Goal: Browse casually: Explore the website without a specific task or goal

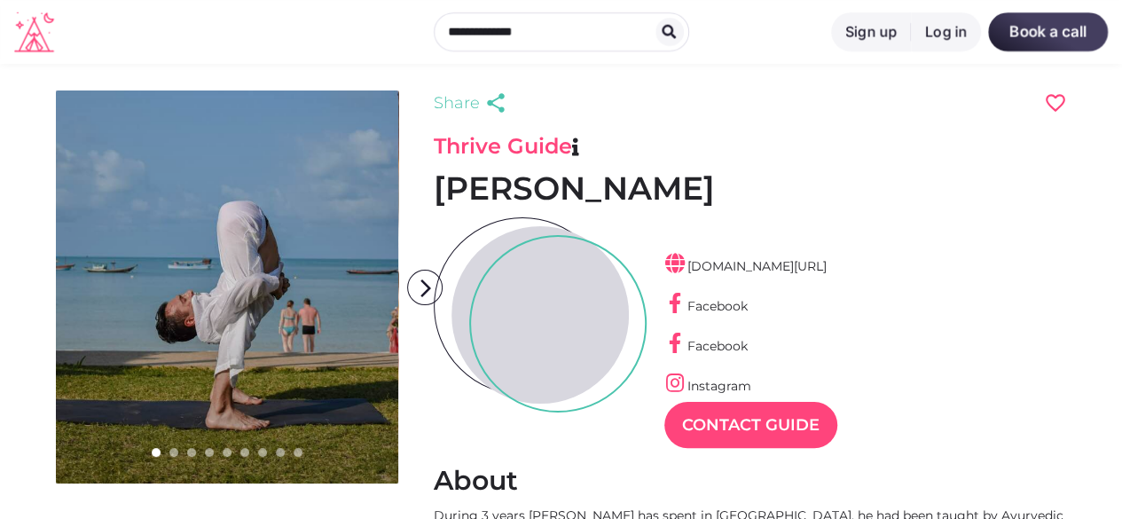
scroll to position [43, 77]
click at [432, 283] on icon "arrow_forward_ios" at bounding box center [425, 288] width 35 height 35
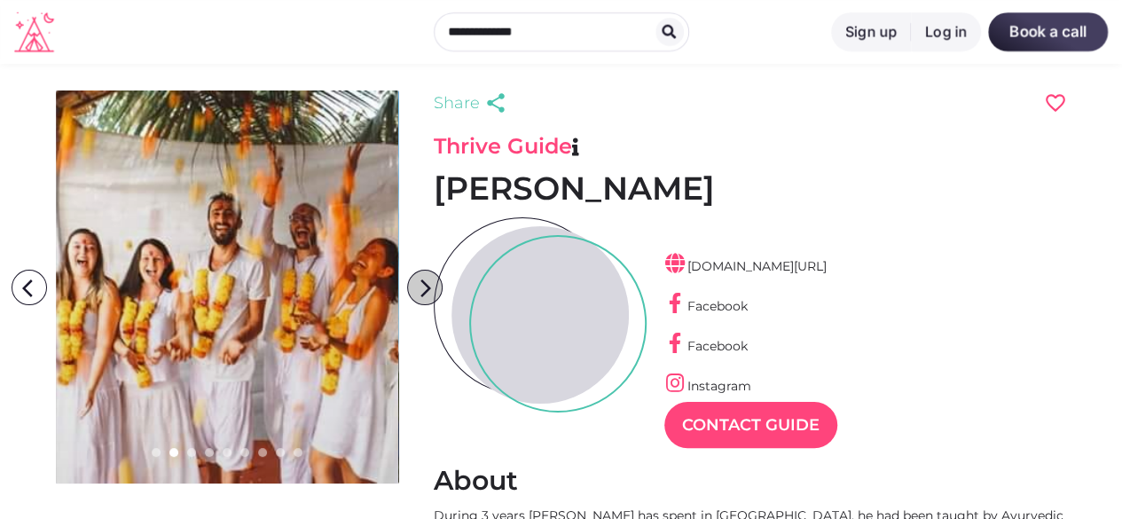
click at [432, 283] on icon "arrow_forward_ios" at bounding box center [425, 288] width 35 height 35
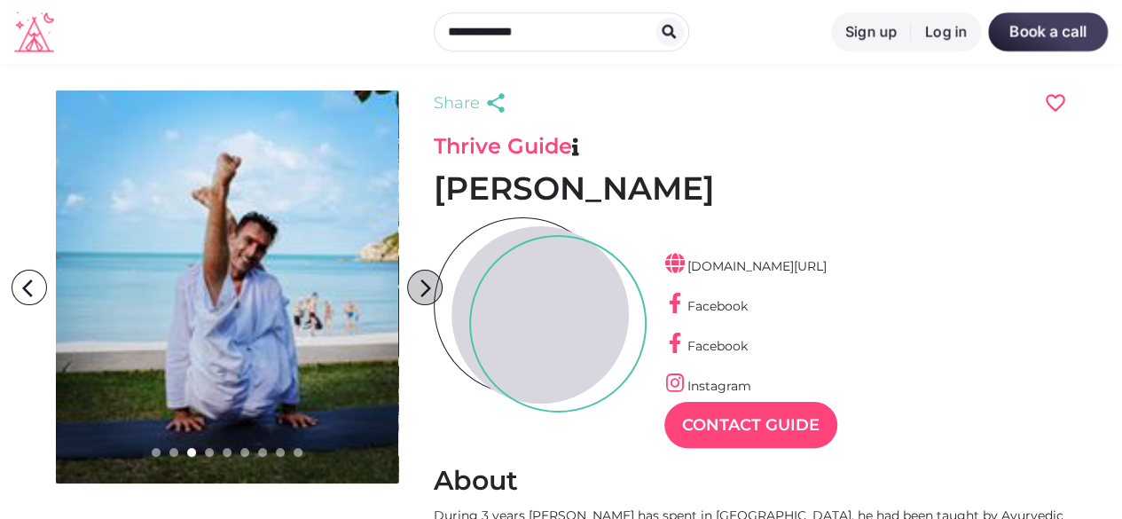
click at [432, 283] on icon "arrow_forward_ios" at bounding box center [425, 288] width 35 height 35
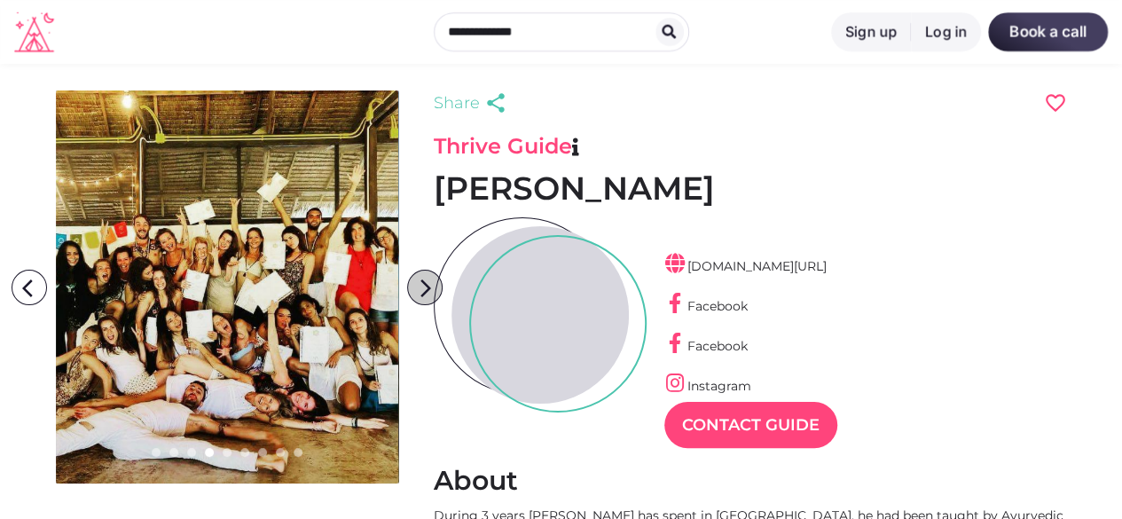
click at [432, 283] on icon "arrow_forward_ios" at bounding box center [425, 288] width 35 height 35
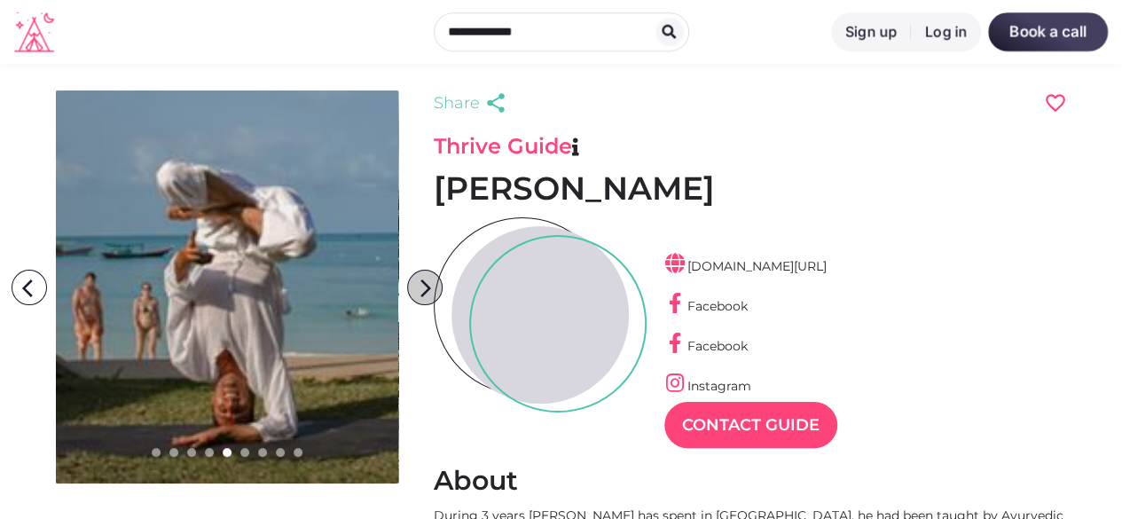
click at [424, 288] on icon "arrow_forward_ios" at bounding box center [425, 288] width 35 height 35
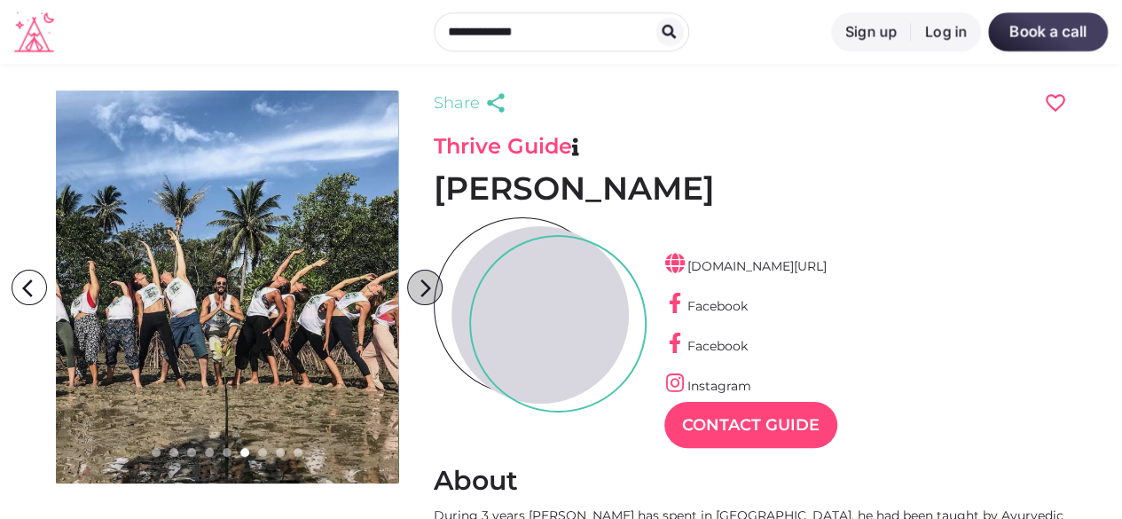
click at [424, 288] on icon "arrow_forward_ios" at bounding box center [425, 288] width 35 height 35
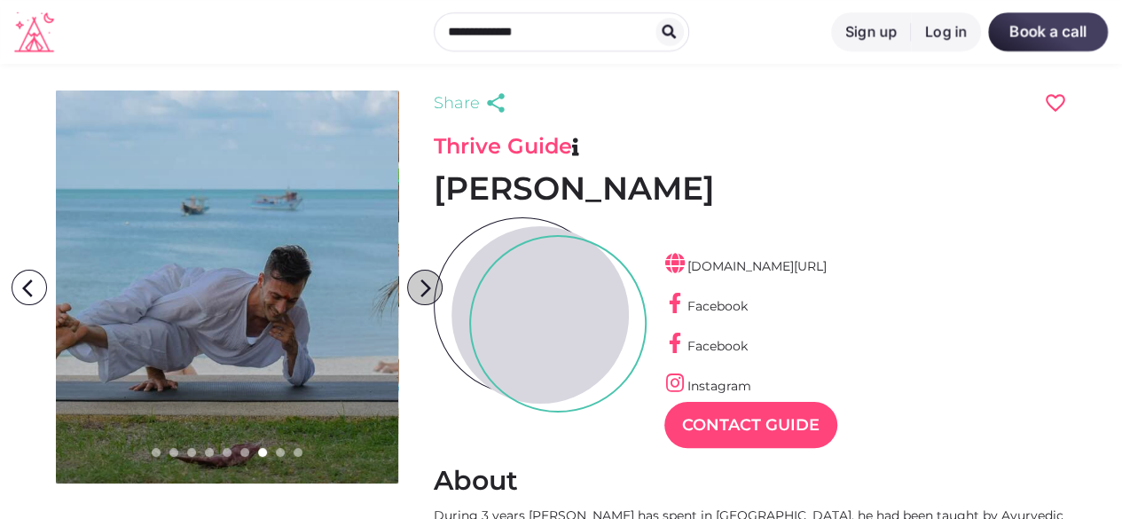
click at [424, 288] on icon "arrow_forward_ios" at bounding box center [425, 288] width 35 height 35
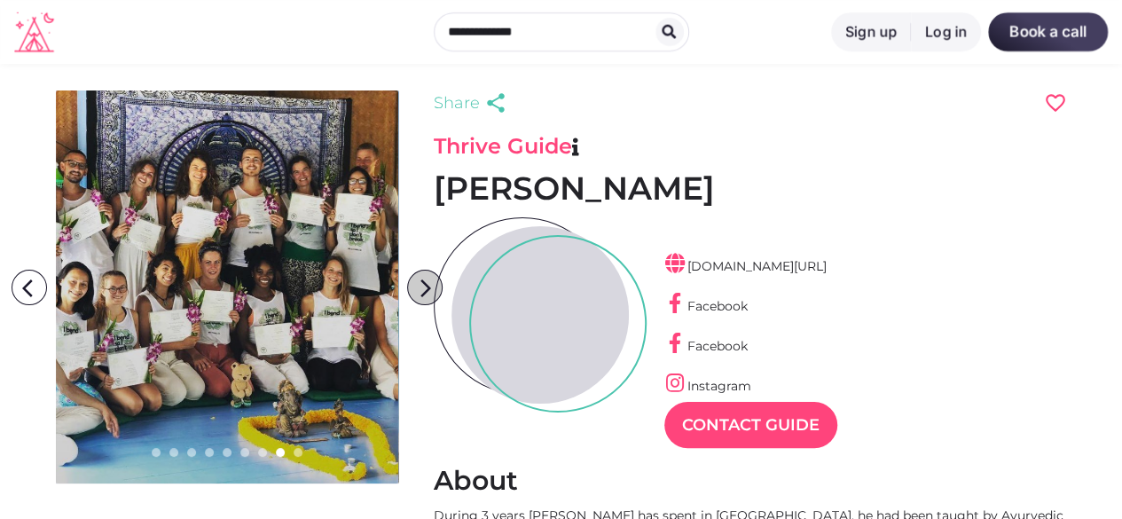
click at [424, 288] on icon "arrow_forward_ios" at bounding box center [425, 288] width 35 height 35
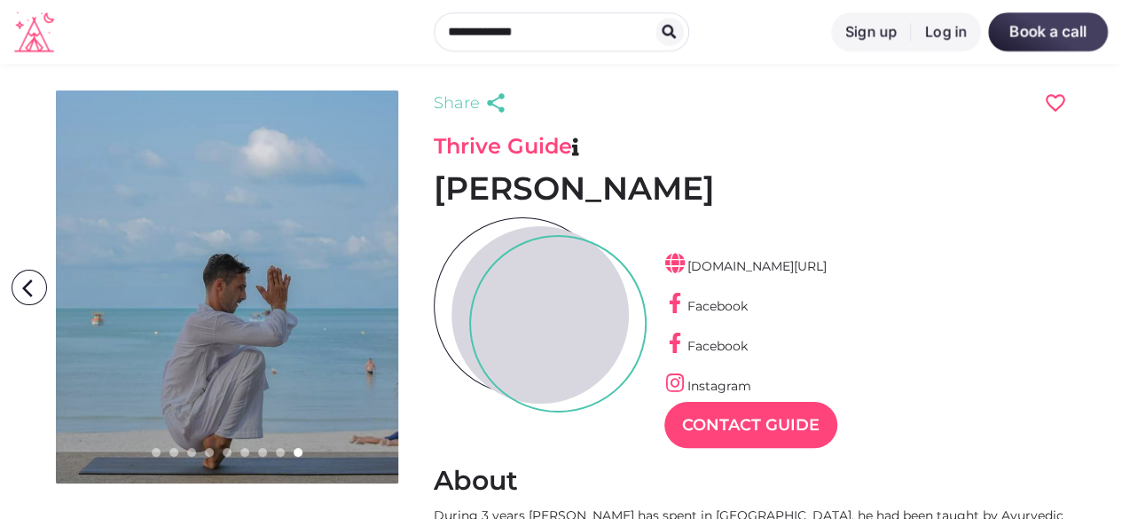
click at [424, 288] on icon "arrow_forward_ios" at bounding box center [425, 288] width 35 height 35
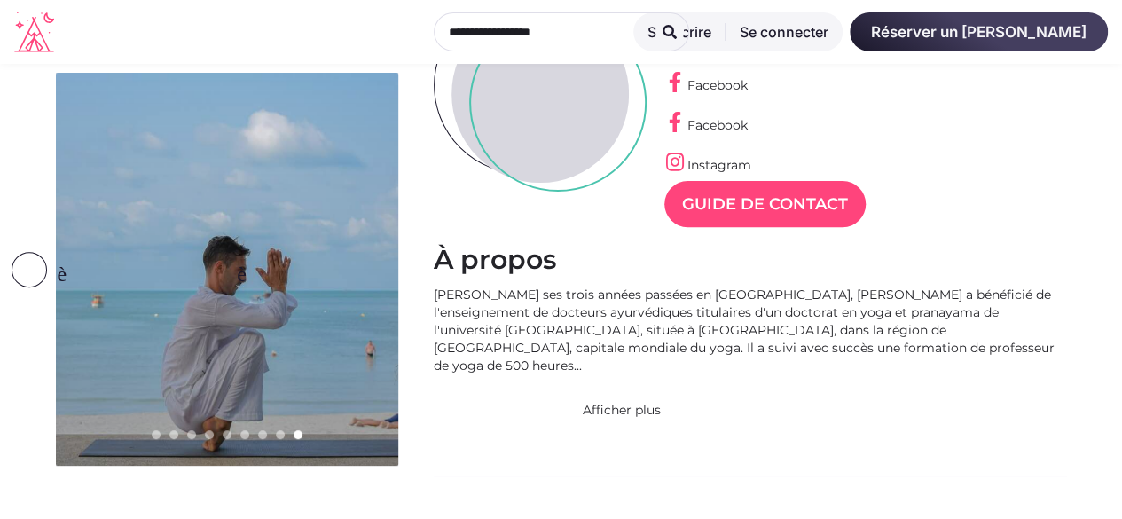
scroll to position [266, 0]
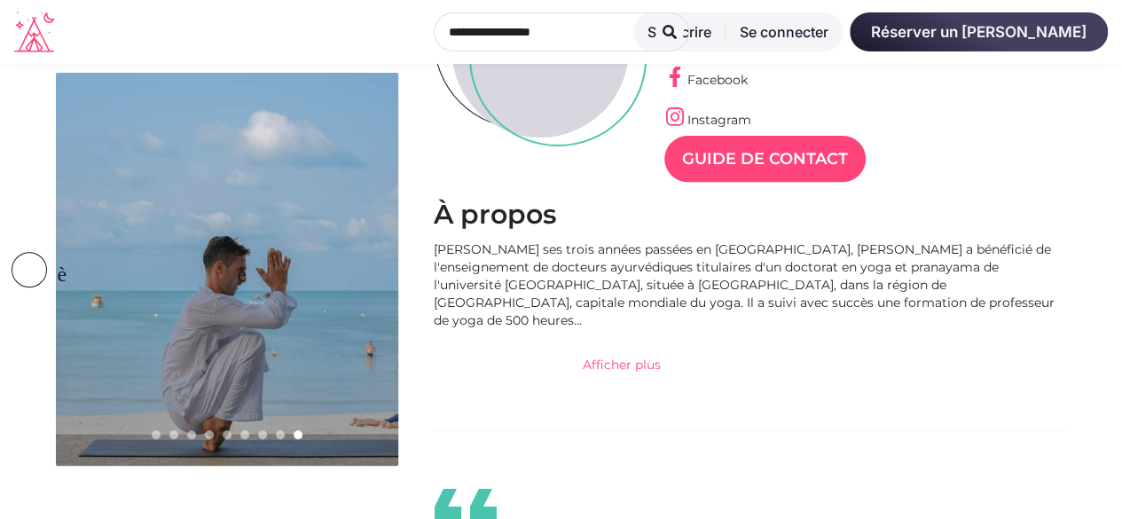
click at [651, 356] on font "Afficher plus" at bounding box center [622, 366] width 78 height 21
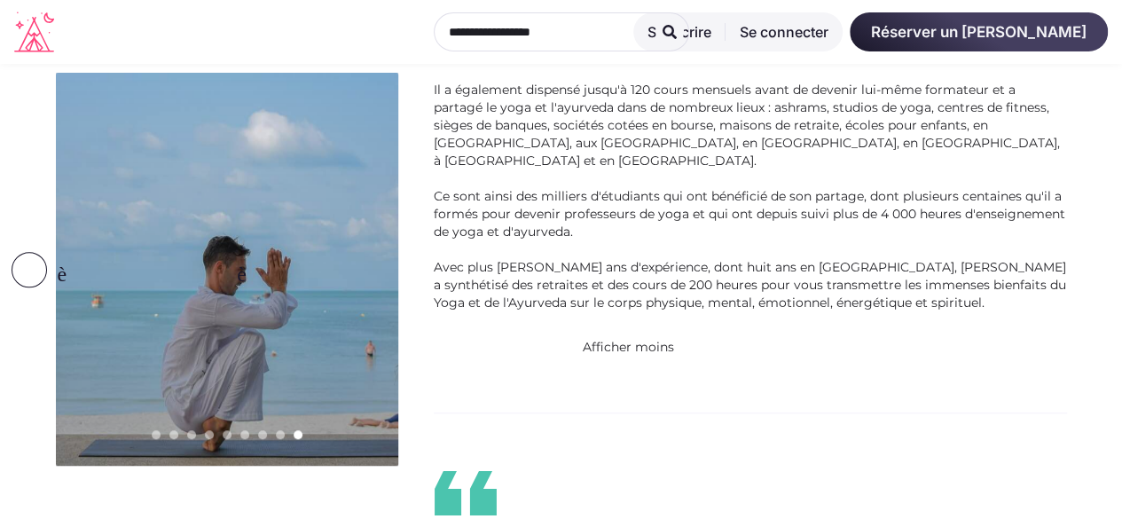
scroll to position [0, 0]
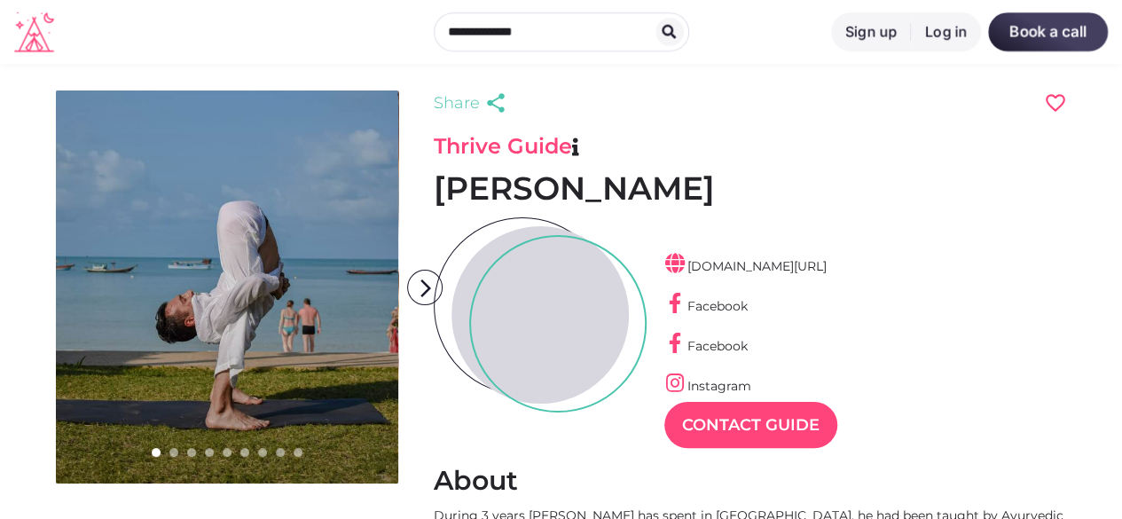
scroll to position [43, 77]
